Goal: Transaction & Acquisition: Purchase product/service

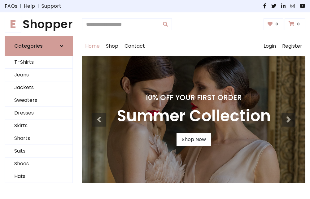
click at [155, 99] on h4 "10% Off Your First Order" at bounding box center [194, 97] width 154 height 9
click at [194, 140] on link "Shop Now" at bounding box center [194, 139] width 35 height 13
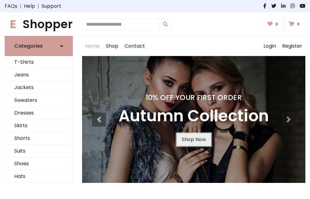
click at [194, 140] on link "Shop Now" at bounding box center [194, 139] width 35 height 13
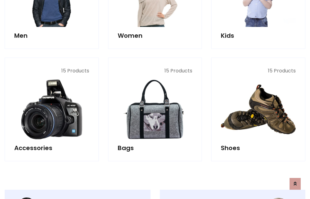
scroll to position [618, 0]
